Goal: Transaction & Acquisition: Purchase product/service

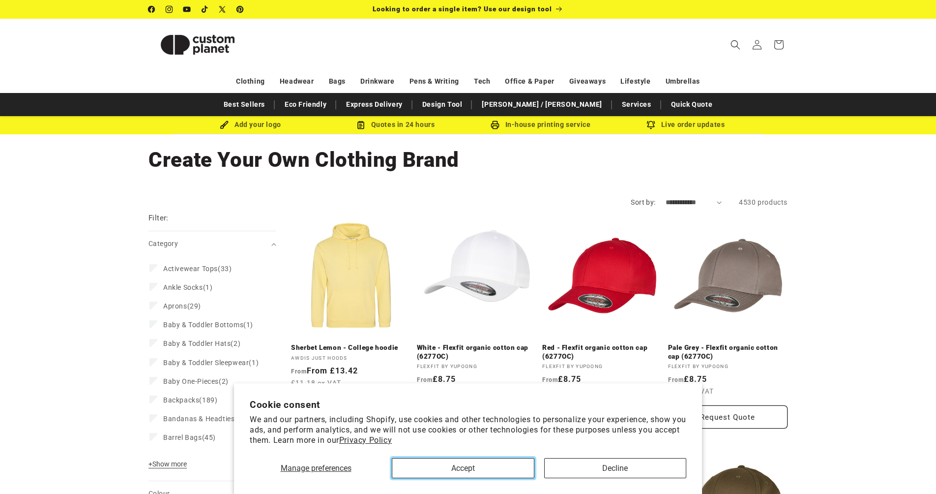
click at [517, 466] on button "Accept" at bounding box center [463, 468] width 143 height 20
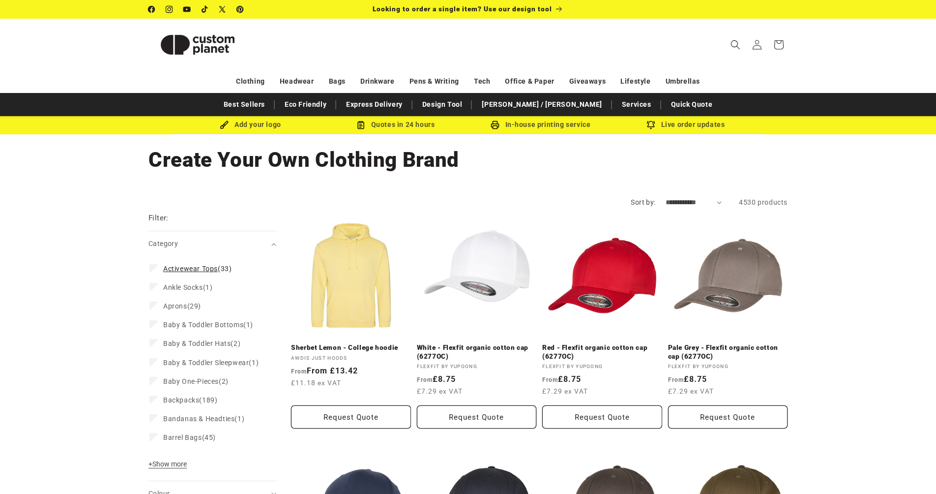
click at [209, 272] on span "Activewear Tops" at bounding box center [190, 269] width 55 height 8
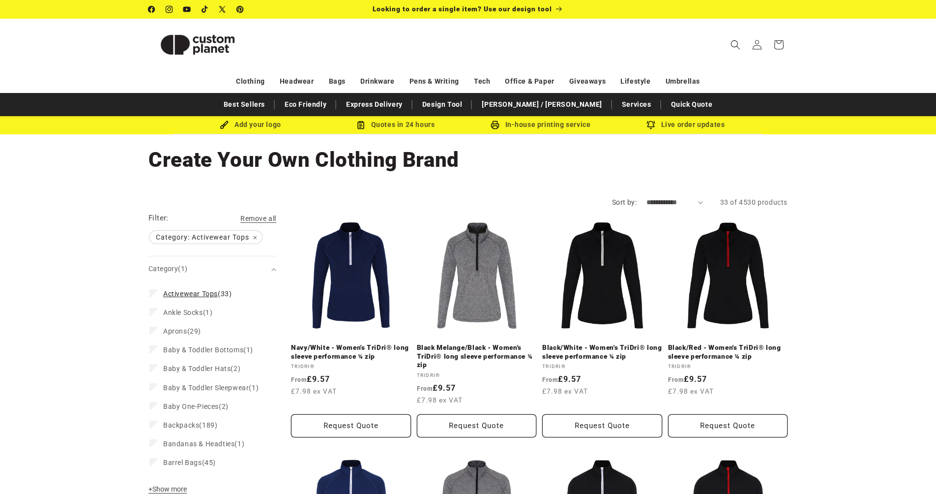
click at [202, 291] on span "Activewear Tops" at bounding box center [190, 294] width 55 height 8
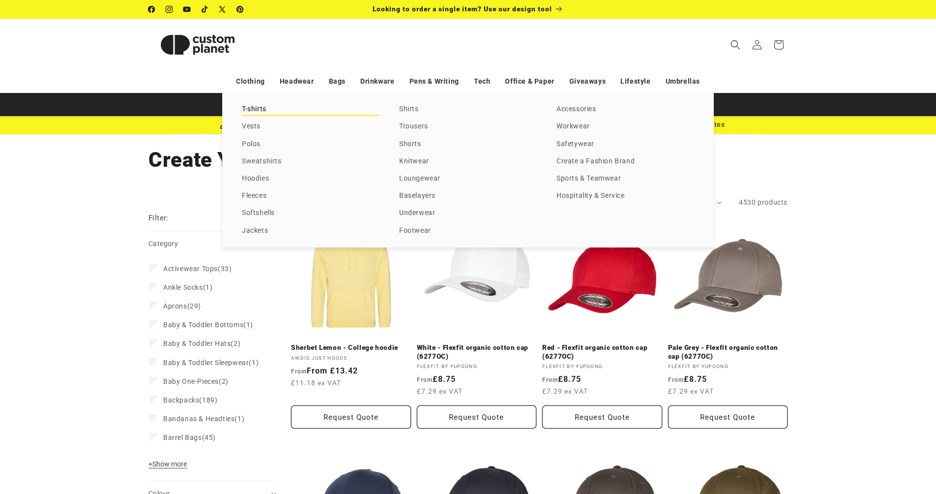
click at [246, 109] on link "T-shirts" at bounding box center [311, 109] width 138 height 13
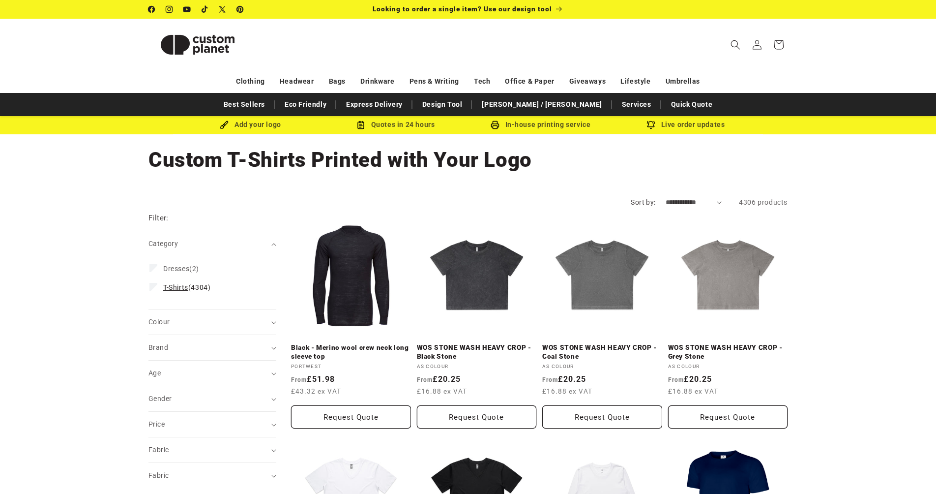
click at [160, 286] on label "T-Shirts (4304) T-Shirts (4304 products)" at bounding box center [209, 287] width 120 height 19
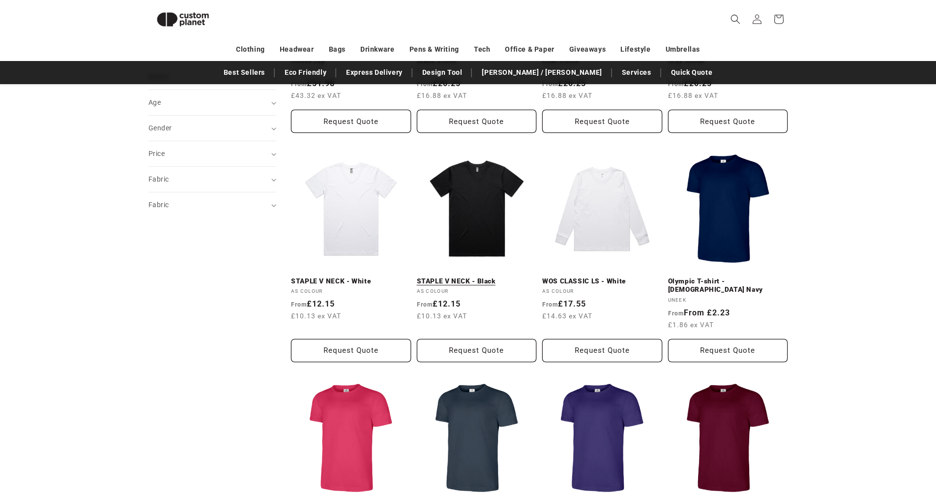
scroll to position [430, 0]
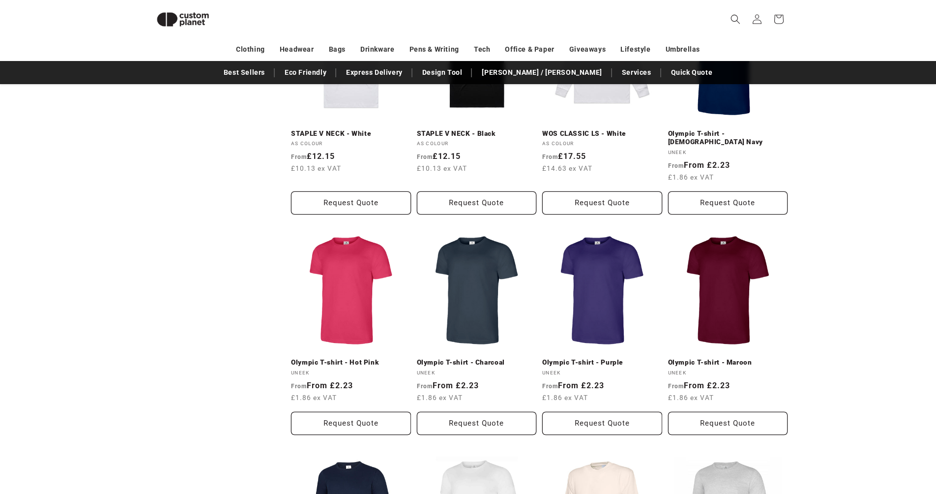
drag, startPoint x: 832, startPoint y: 309, endPoint x: 898, endPoint y: 258, distance: 83.5
click at [907, 254] on div "**********" at bounding box center [468, 347] width 936 height 1210
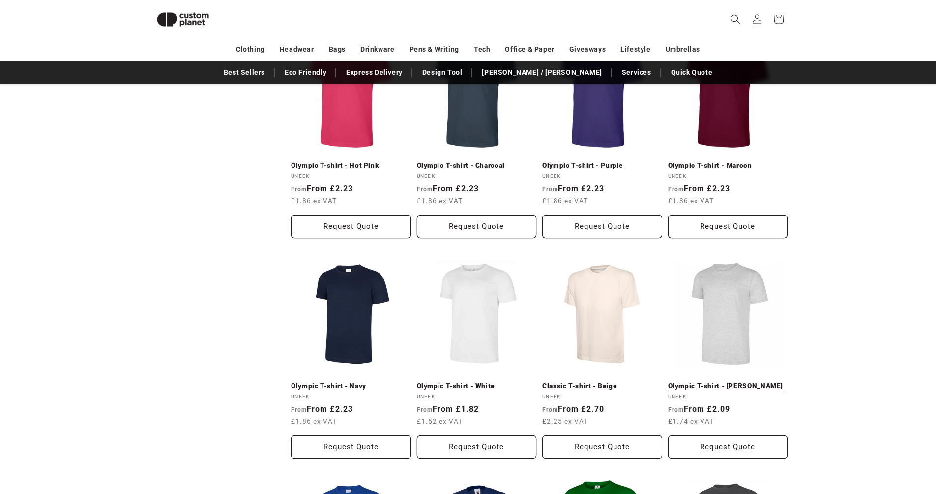
scroll to position [676, 0]
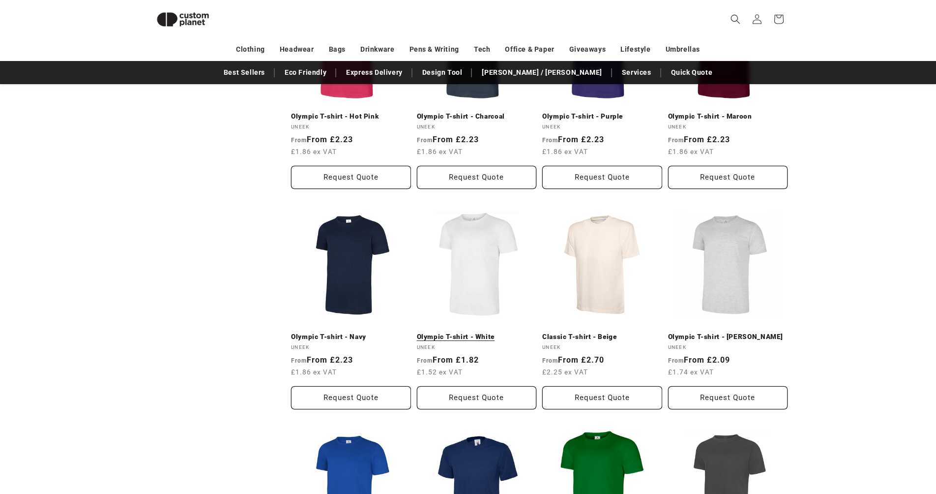
click at [478, 332] on link "Olympic T-shirt - White" at bounding box center [477, 336] width 120 height 9
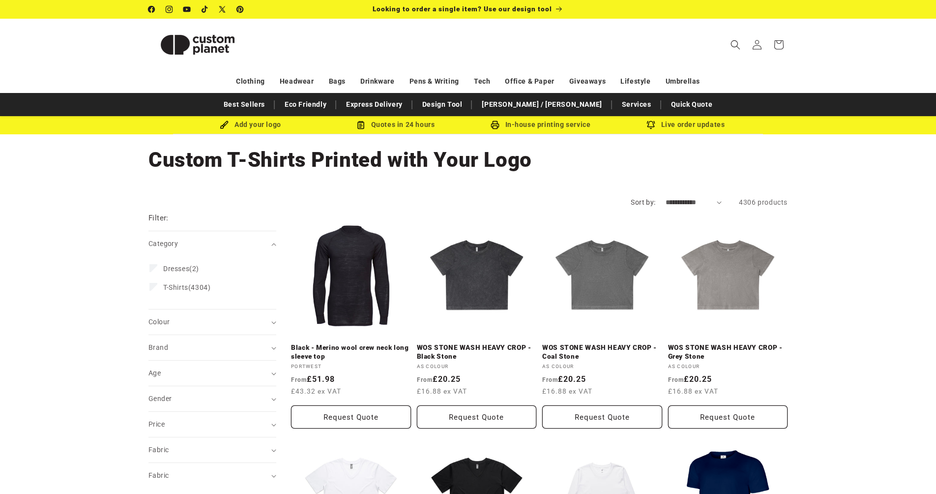
drag, startPoint x: 93, startPoint y: 191, endPoint x: 76, endPoint y: 196, distance: 17.8
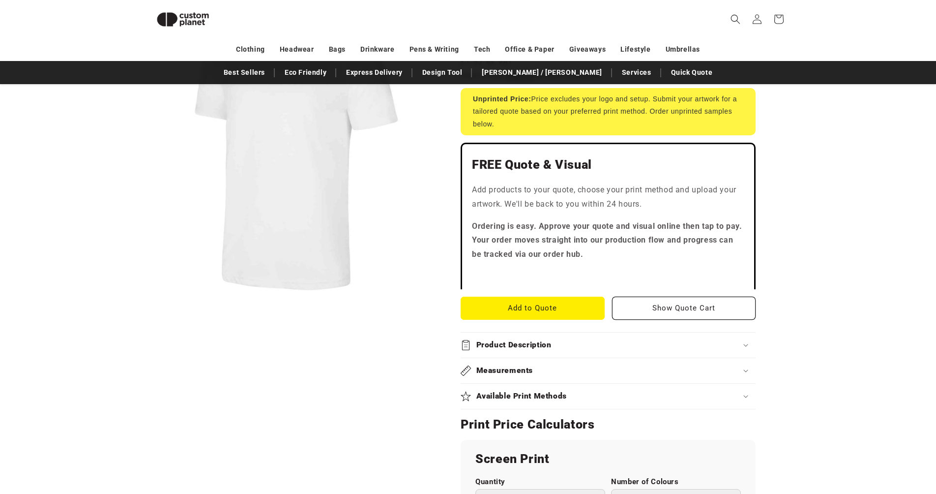
scroll to position [429, 0]
